Goal: Task Accomplishment & Management: Manage account settings

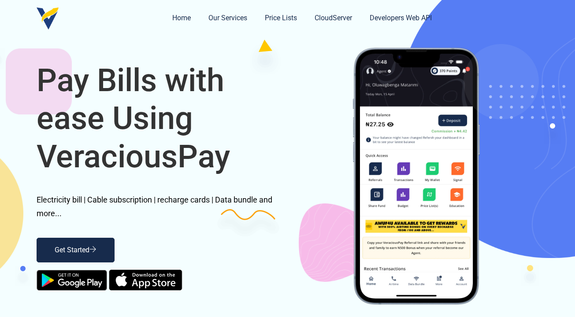
click at [107, 242] on link "Get Started" at bounding box center [76, 250] width 78 height 25
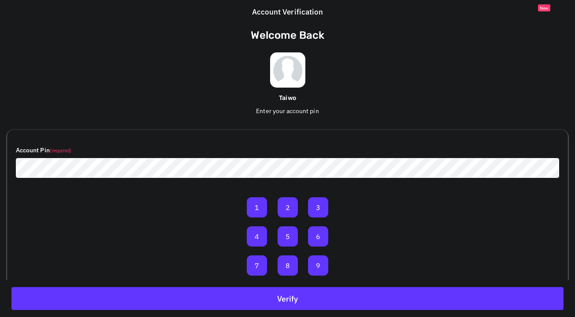
scroll to position [51, 0]
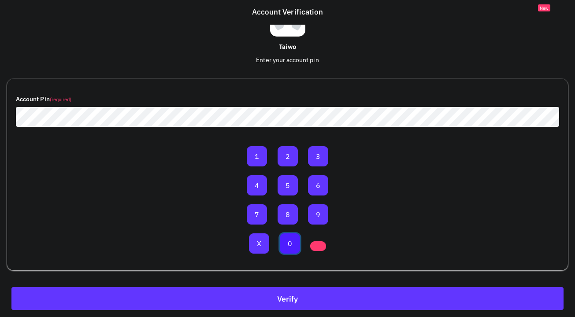
click at [290, 243] on button "0" at bounding box center [290, 244] width 20 height 20
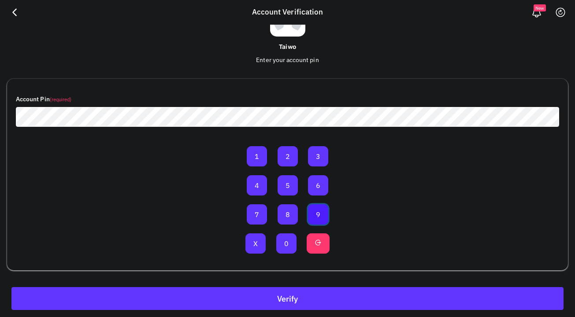
click at [321, 213] on button "9" at bounding box center [318, 215] width 20 height 20
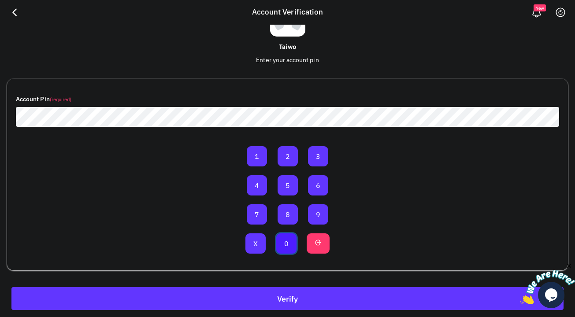
click at [289, 244] on button "0" at bounding box center [286, 244] width 20 height 20
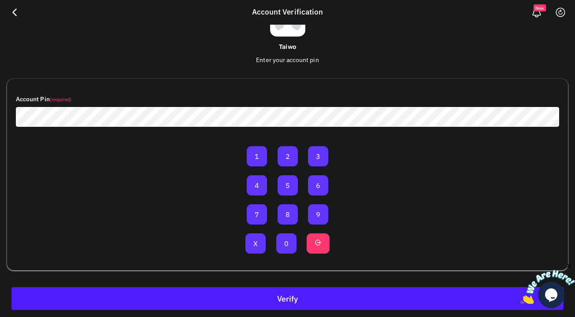
click at [314, 299] on button "Verify" at bounding box center [287, 298] width 552 height 23
